Goal: Task Accomplishment & Management: Use online tool/utility

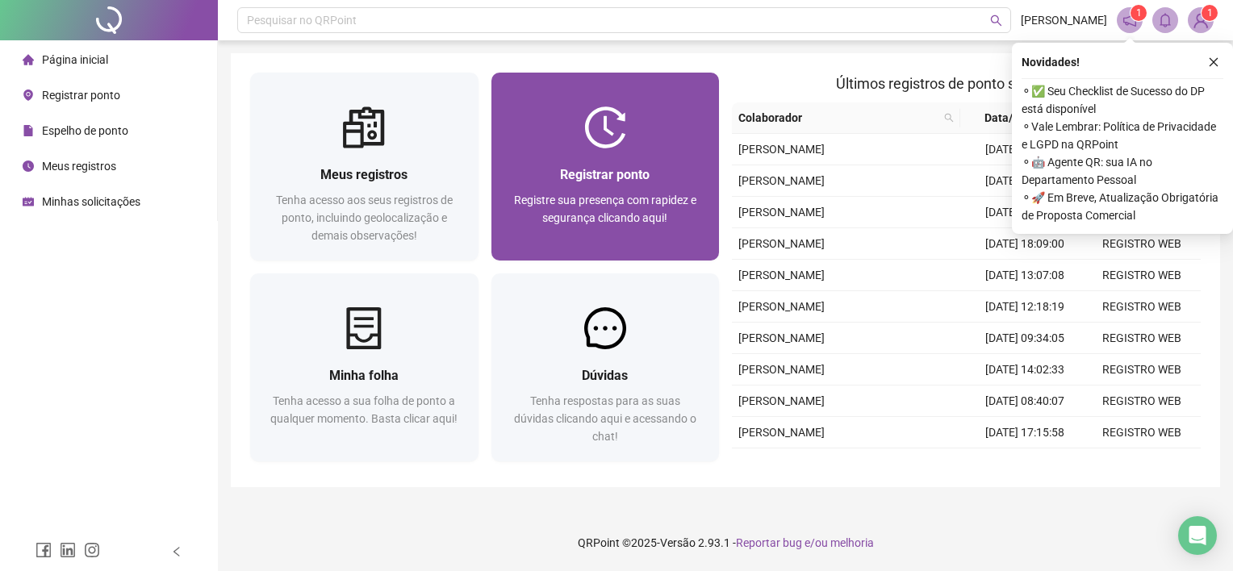
click at [574, 87] on div "Registrar ponto Registre sua presença com rapidez e segurança clicando aqui!" at bounding box center [605, 167] width 228 height 188
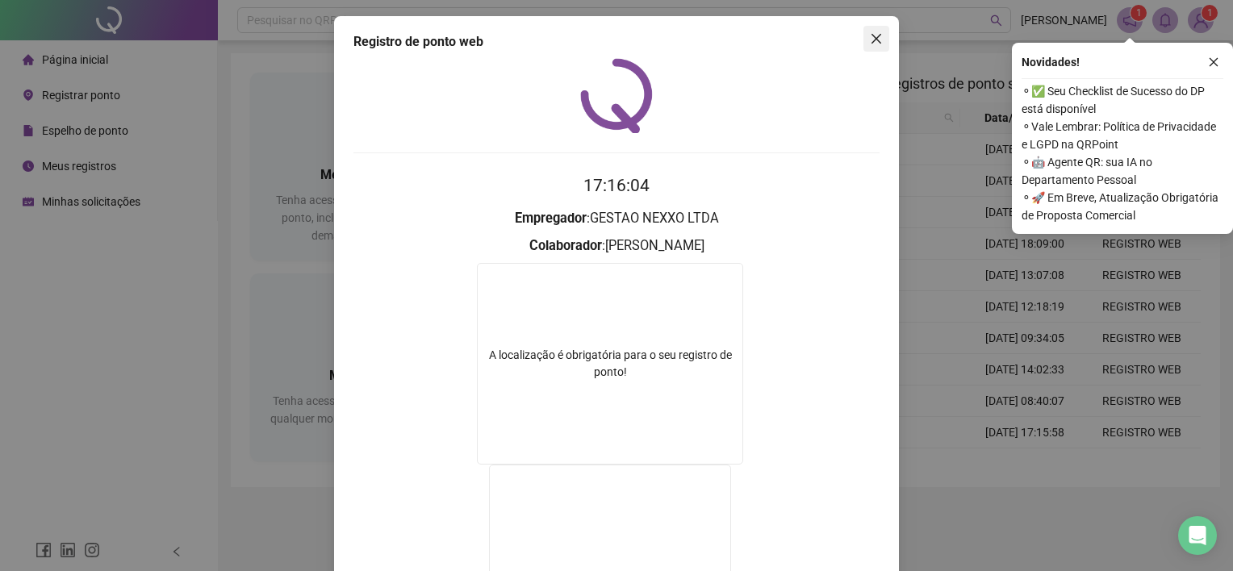
click at [873, 30] on button "Close" at bounding box center [876, 39] width 26 height 26
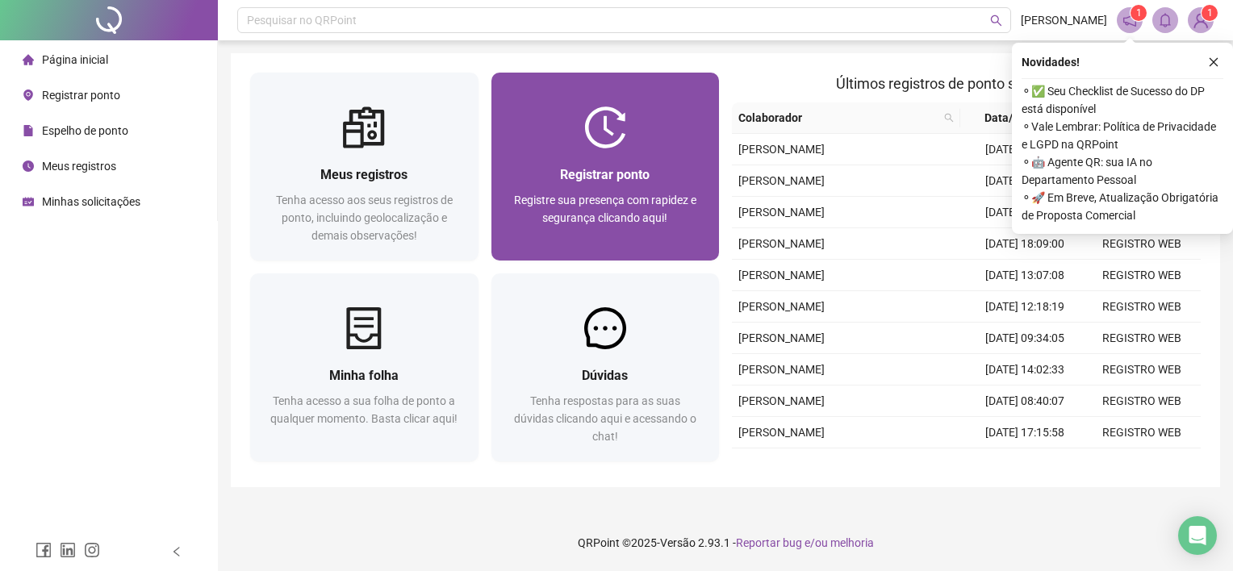
click at [681, 152] on div "Registrar ponto Registre sua presença com rapidez e segurança clicando aqui!" at bounding box center [605, 204] width 228 height 112
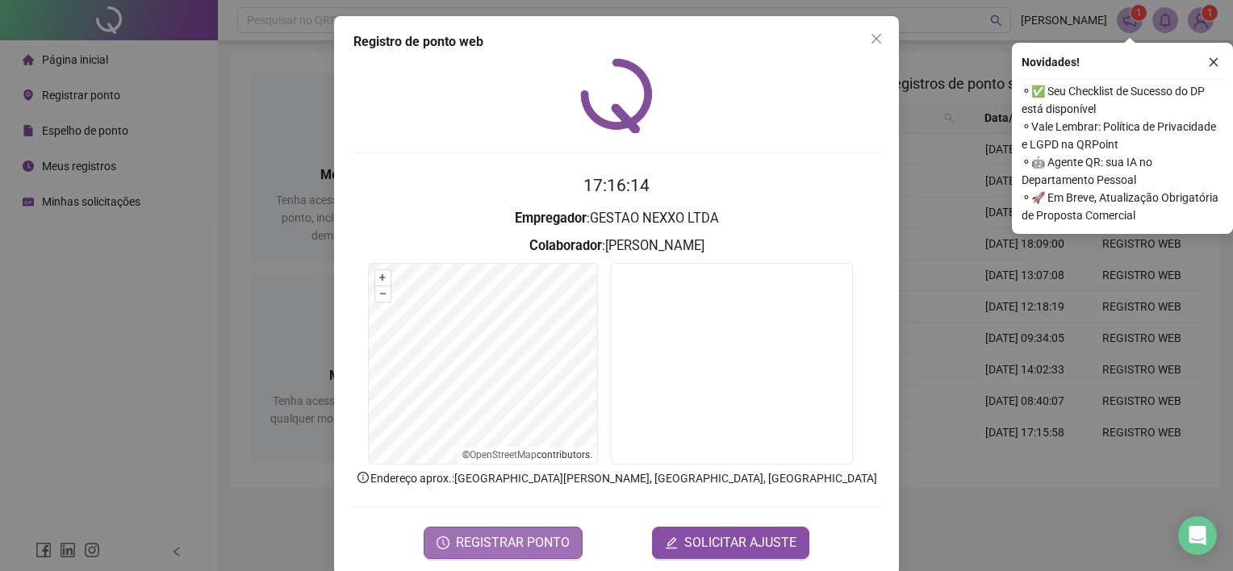
click at [481, 542] on span "REGISTRAR PONTO" at bounding box center [513, 542] width 114 height 19
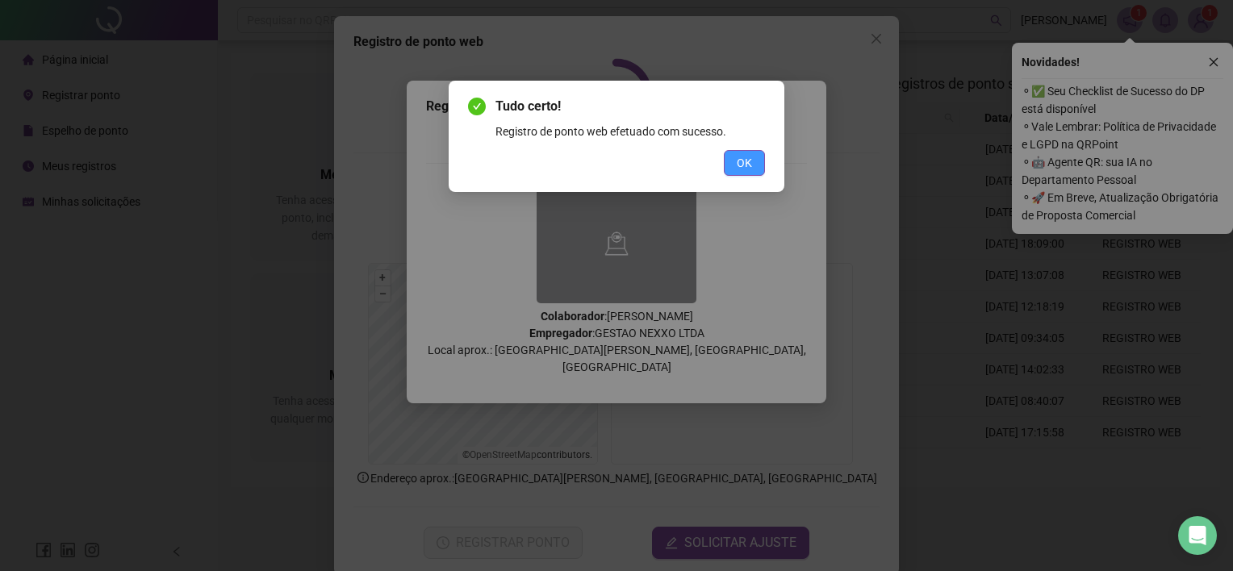
click at [756, 154] on button "OK" at bounding box center [744, 163] width 41 height 26
